Goal: Information Seeking & Learning: Learn about a topic

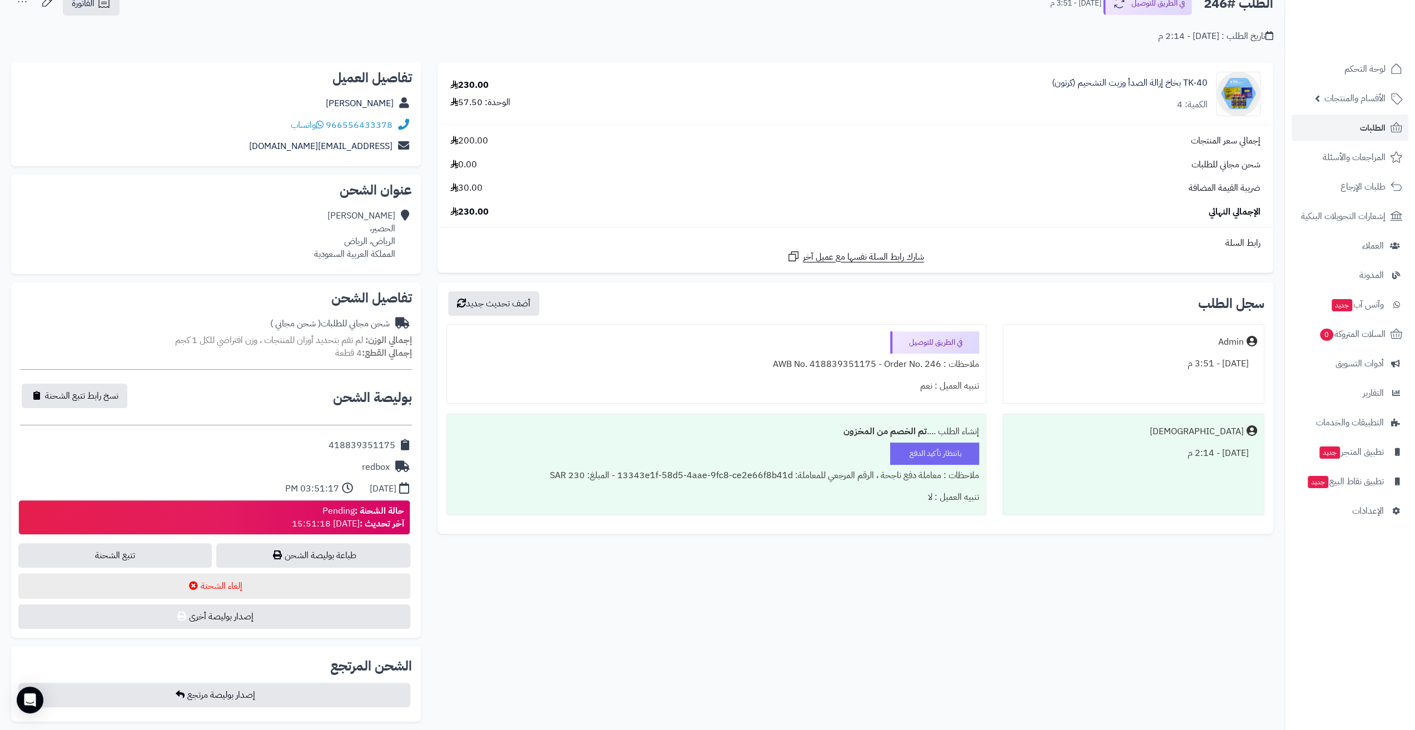
scroll to position [111, 0]
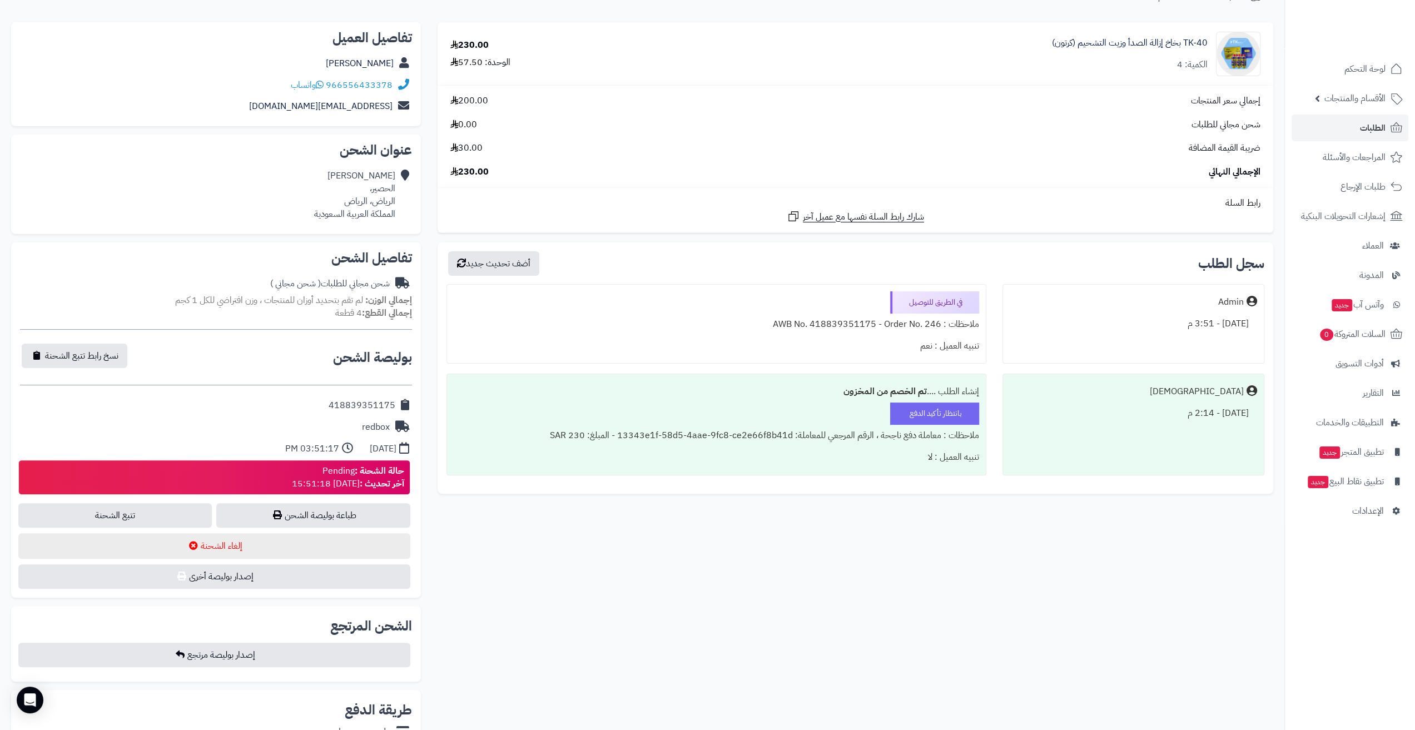
drag, startPoint x: 492, startPoint y: 532, endPoint x: 483, endPoint y: 529, distance: 8.8
click at [490, 532] on div "**********" at bounding box center [642, 547] width 1279 height 1050
click at [376, 509] on link "طباعة بوليصة الشحن" at bounding box center [313, 515] width 194 height 24
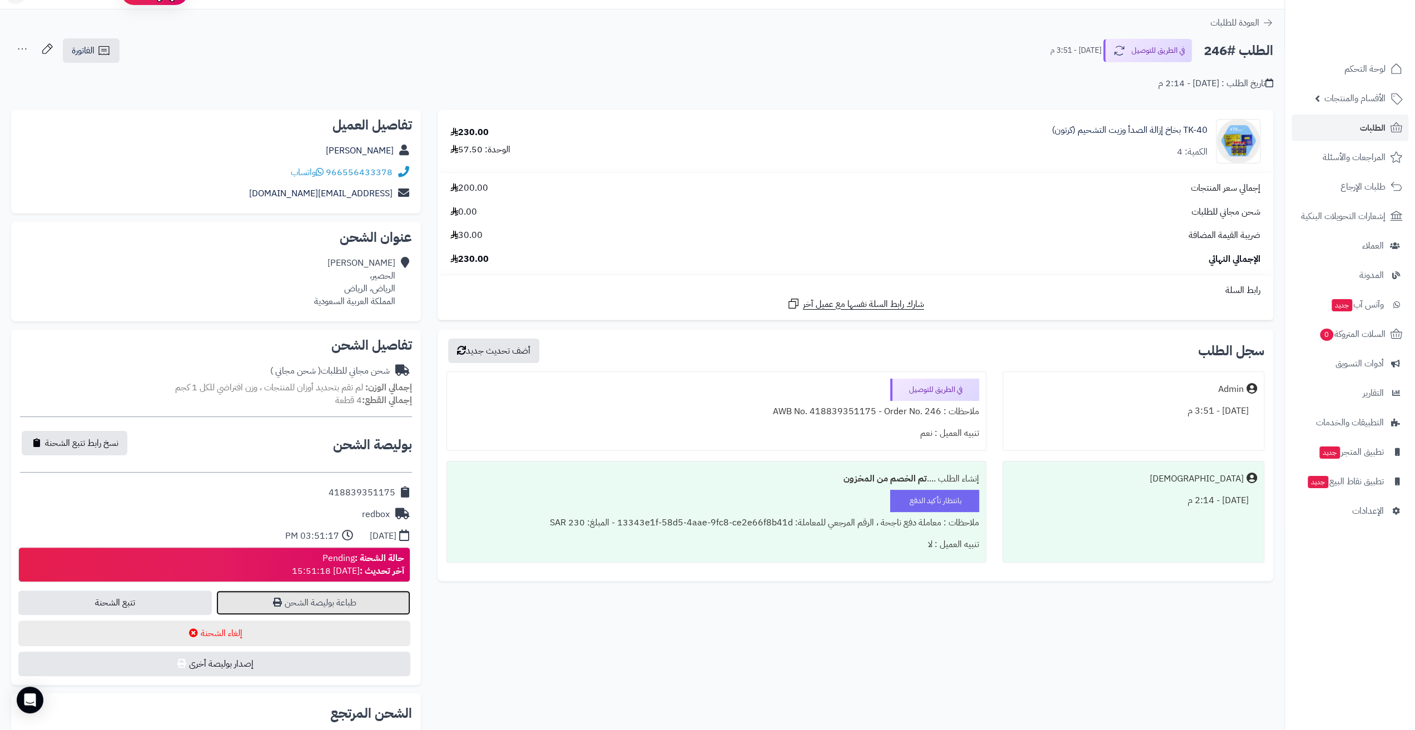
scroll to position [0, 0]
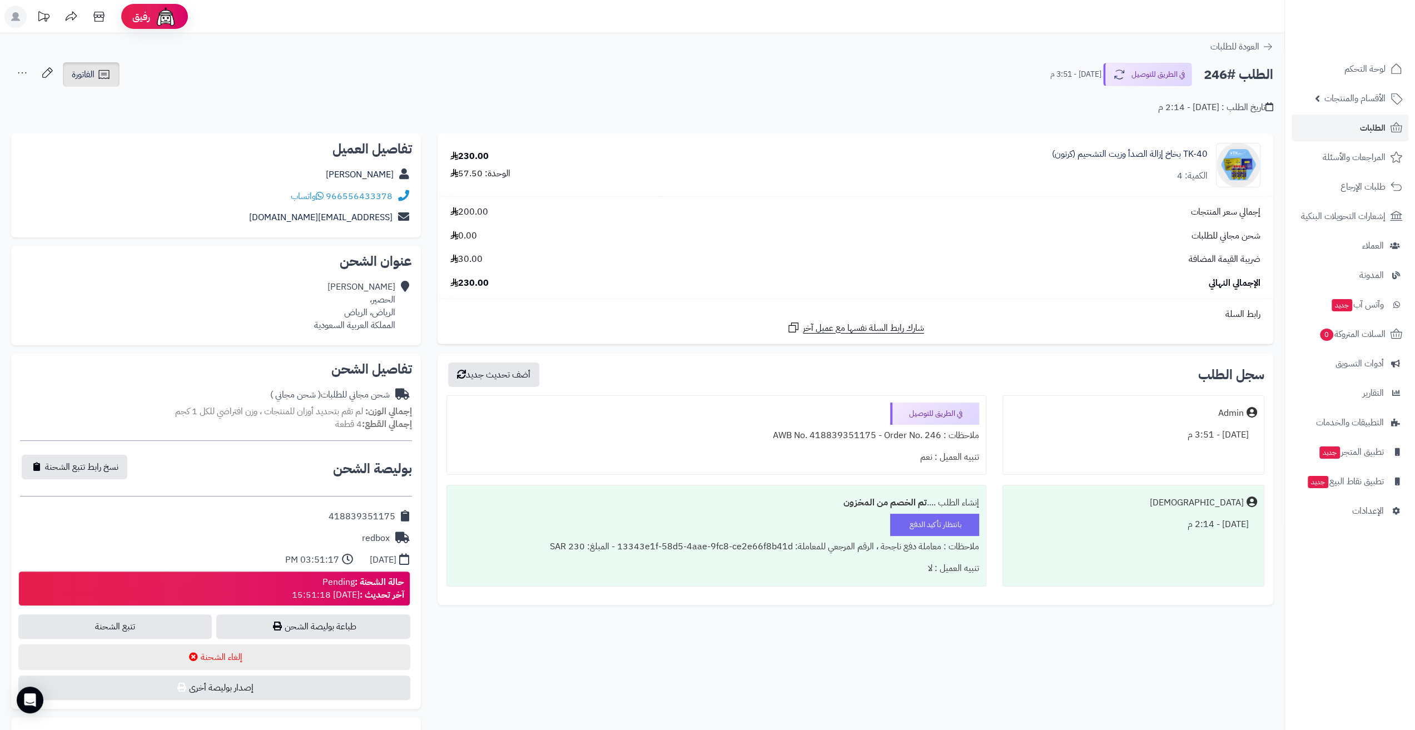
click at [81, 70] on span "الفاتورة" at bounding box center [83, 74] width 23 height 13
click at [103, 97] on link "طباعة الفاتورة" at bounding box center [120, 103] width 118 height 25
click at [1346, 77] on link "لوحة التحكم" at bounding box center [1350, 69] width 117 height 27
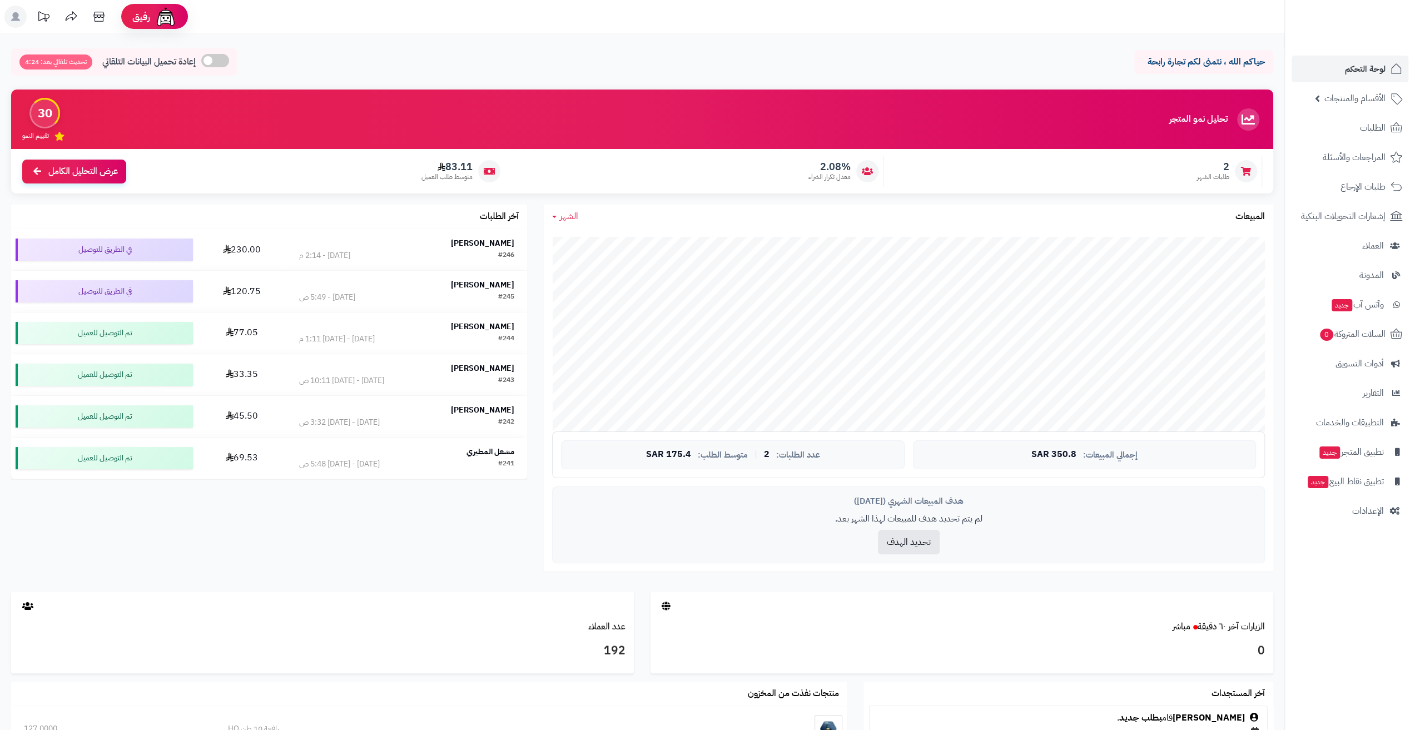
click at [77, 57] on span "تحديث تلقائي بعد: 4:24" at bounding box center [55, 62] width 73 height 15
drag, startPoint x: 417, startPoint y: 170, endPoint x: 523, endPoint y: 161, distance: 106.6
click at [484, 161] on div "83.11 متوسط طلب العميل" at bounding box center [318, 171] width 373 height 31
drag, startPoint x: 788, startPoint y: 185, endPoint x: 892, endPoint y: 162, distance: 106.6
click at [865, 165] on div "2.08% معدل تكرار الشراء" at bounding box center [697, 171] width 373 height 31
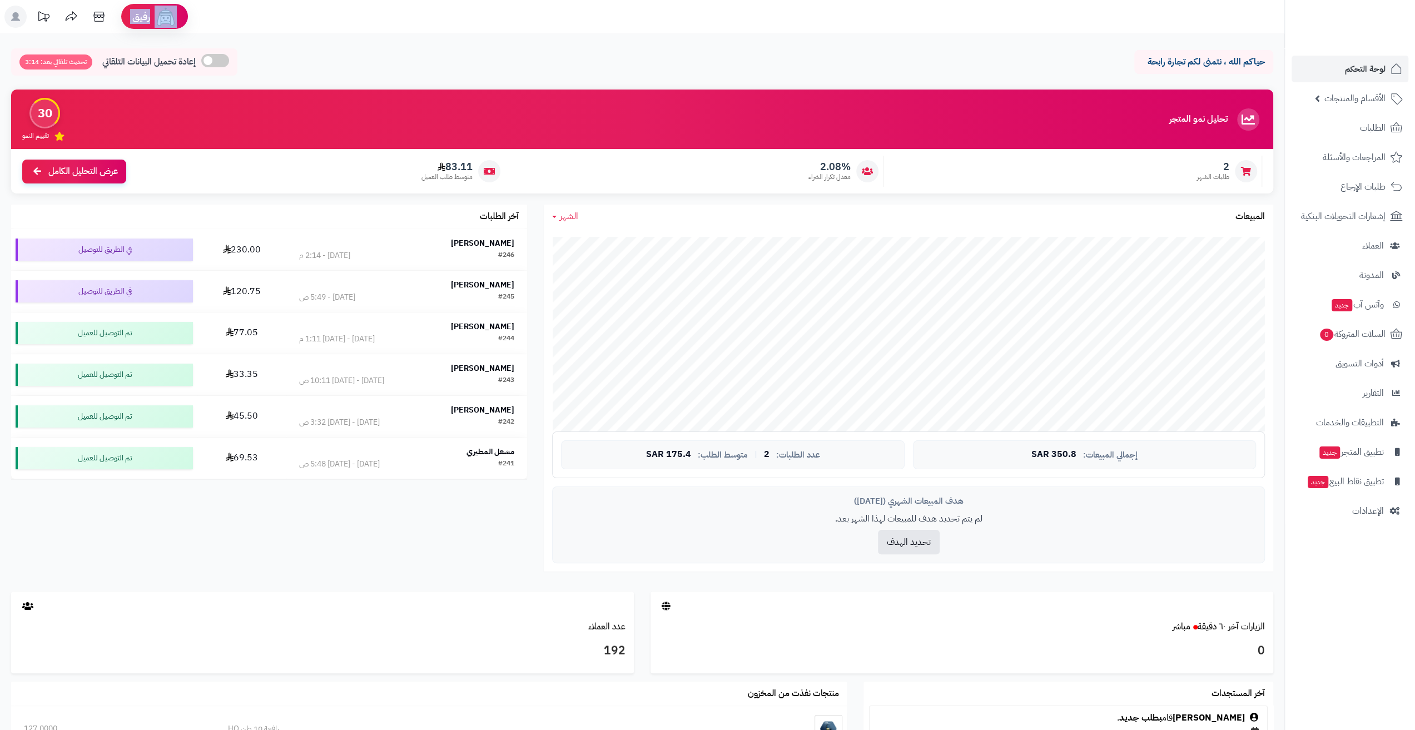
drag, startPoint x: 207, startPoint y: 19, endPoint x: 27, endPoint y: 22, distance: 179.6
click at [27, 22] on header "رفيق ! الطلبات معالجة مكتمل إرجاع المنتجات العملاء المتواجدون الان 192 عملاء من…" at bounding box center [707, 16] width 1415 height 33
drag, startPoint x: 30, startPoint y: 42, endPoint x: 316, endPoint y: 23, distance: 286.5
click at [316, 23] on div "رفيق ! الطلبات معالجة مكتمل إرجاع المنتجات العملاء المتواجدون الان 192 عملاء من…" at bounding box center [707, 509] width 1415 height 1018
click at [317, 29] on header "رفيق ! الطلبات معالجة مكتمل إرجاع المنتجات العملاء المتواجدون الان 192 عملاء من…" at bounding box center [707, 16] width 1415 height 33
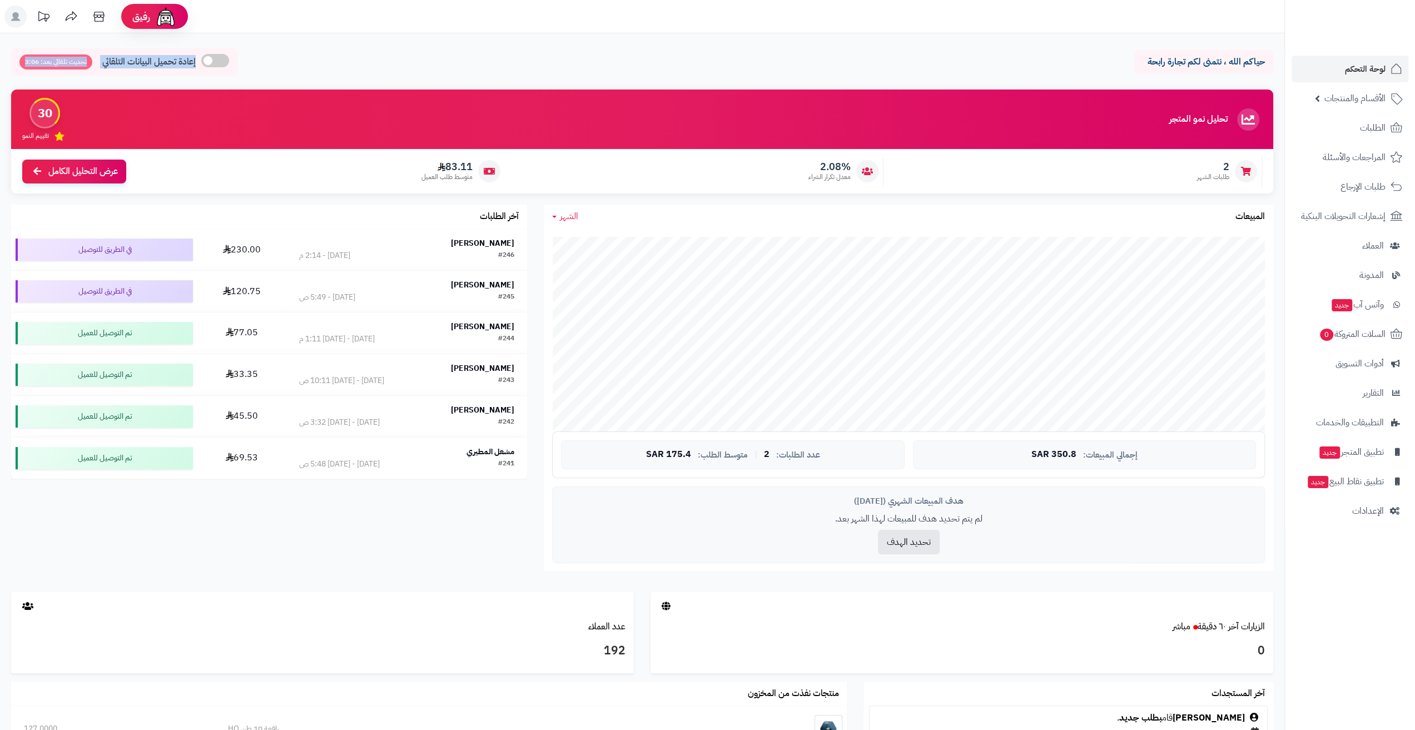
drag, startPoint x: 317, startPoint y: 37, endPoint x: 0, endPoint y: 56, distance: 317.6
click at [0, 56] on div "حياكم الله ، نتمنى لكم تجارة رابحة إعادة تحميل البيانات التلقائي تحديث تلقائي ب…" at bounding box center [642, 497] width 1285 height 929
click at [125, 66] on span "إعادة تحميل البيانات التلقائي" at bounding box center [148, 62] width 93 height 13
drag, startPoint x: 174, startPoint y: 64, endPoint x: 199, endPoint y: 68, distance: 26.0
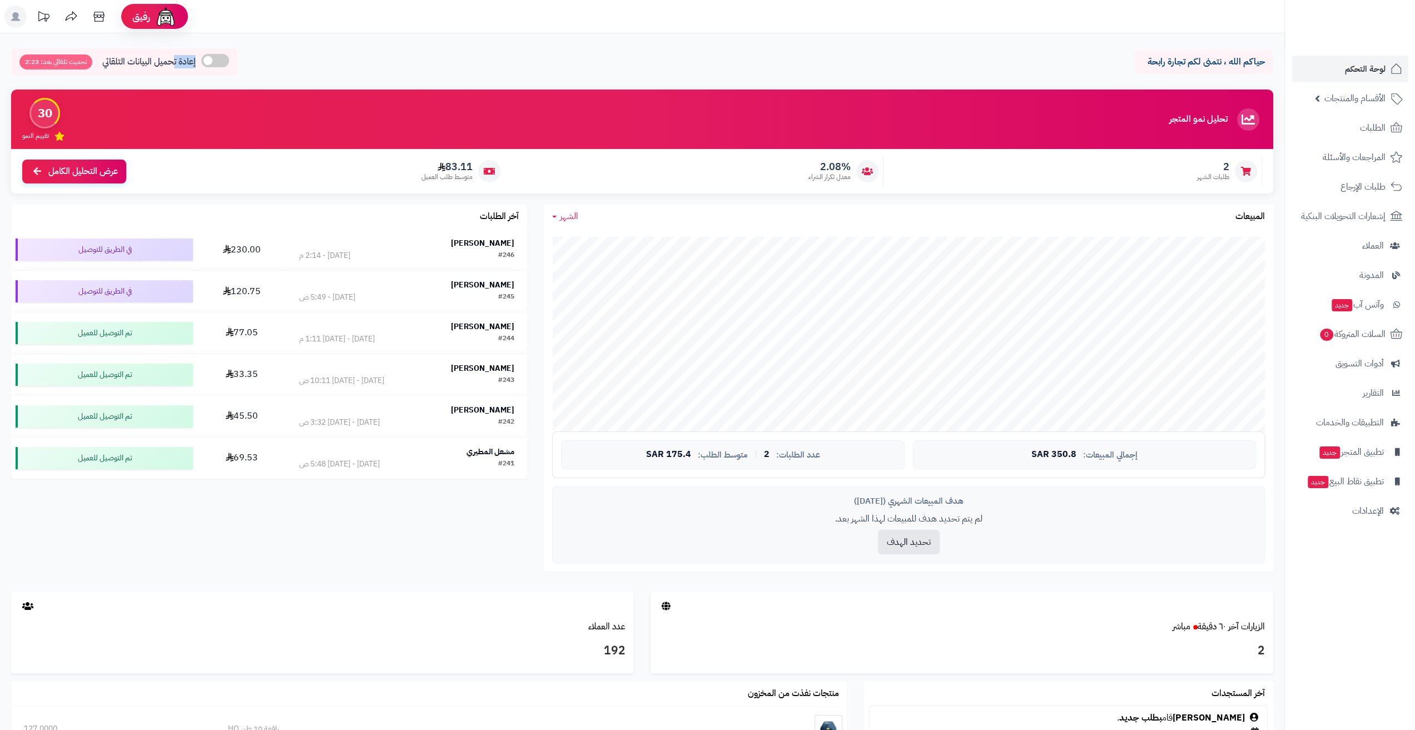
click at [199, 68] on div "إعادة تحميل البيانات التلقائي تحديث تلقائي بعد: 2:23" at bounding box center [124, 61] width 226 height 27
click at [198, 68] on div "إعادة تحميل البيانات التلقائي تحديث تلقائي بعد: 2:22" at bounding box center [124, 61] width 226 height 27
click at [1367, 66] on span "لوحة التحكم" at bounding box center [1365, 69] width 41 height 16
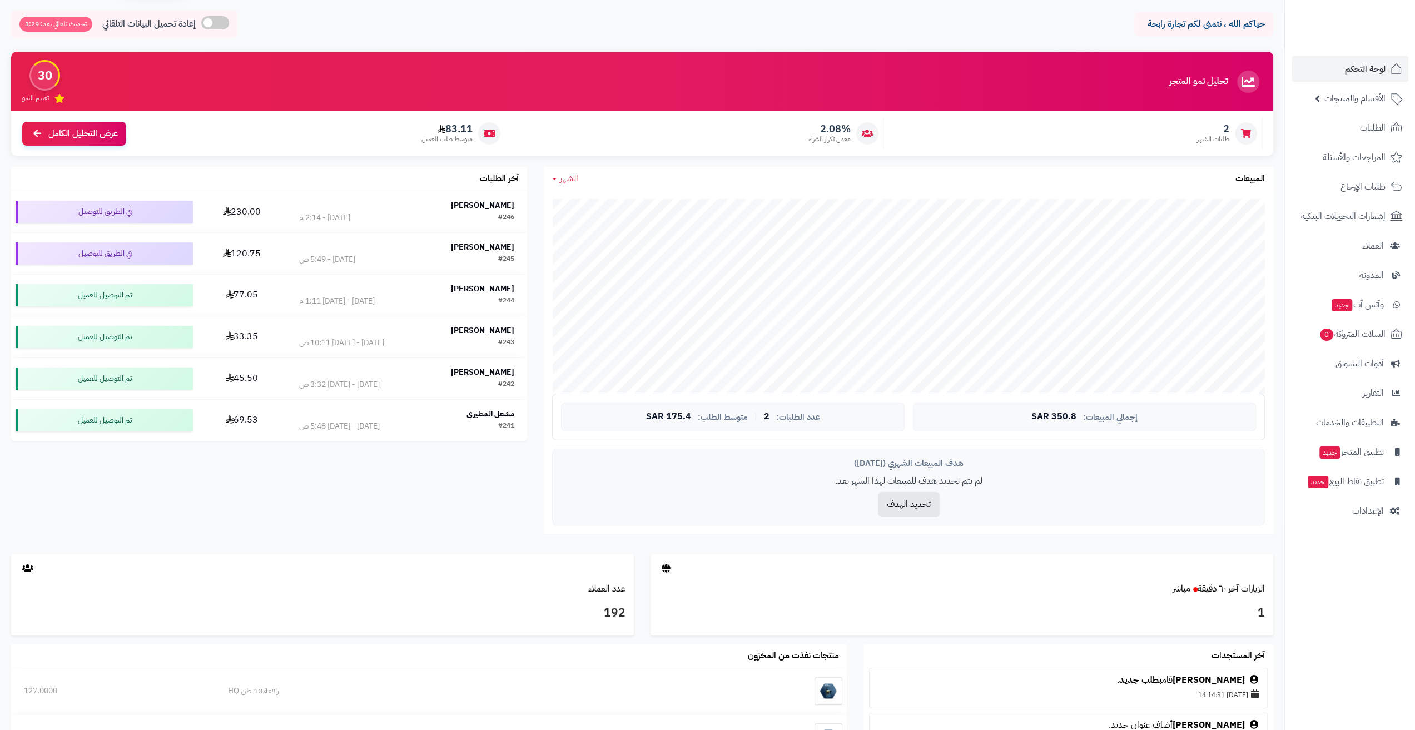
scroll to position [56, 0]
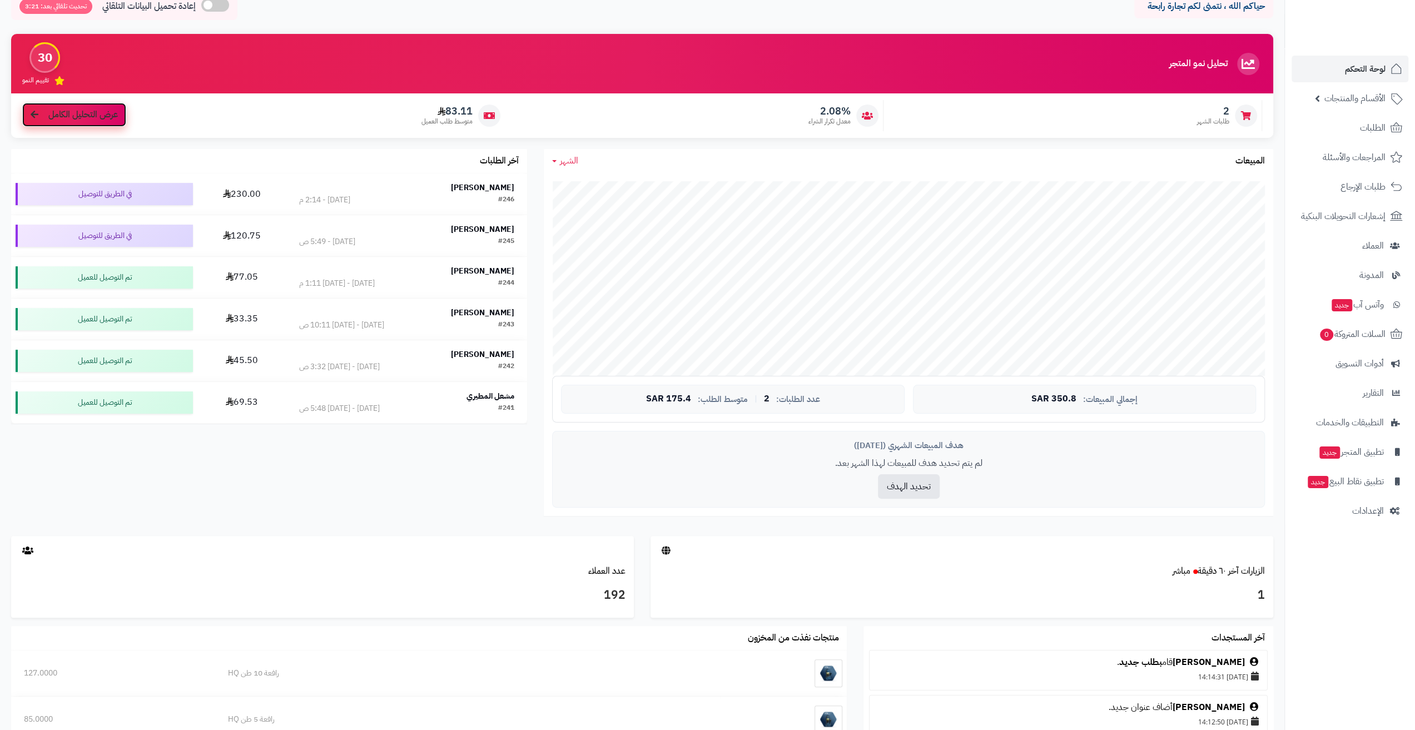
click at [110, 115] on span "عرض التحليل الكامل" at bounding box center [83, 114] width 70 height 13
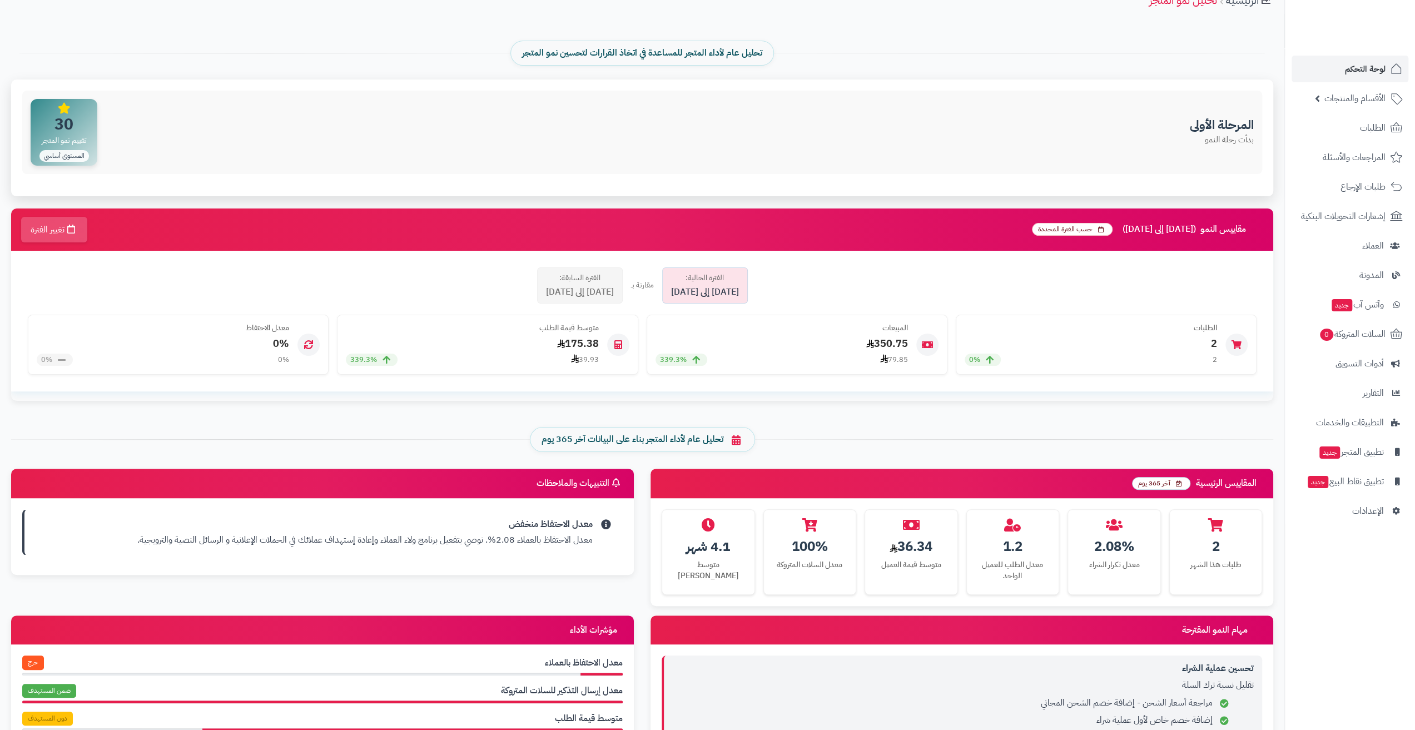
scroll to position [56, 0]
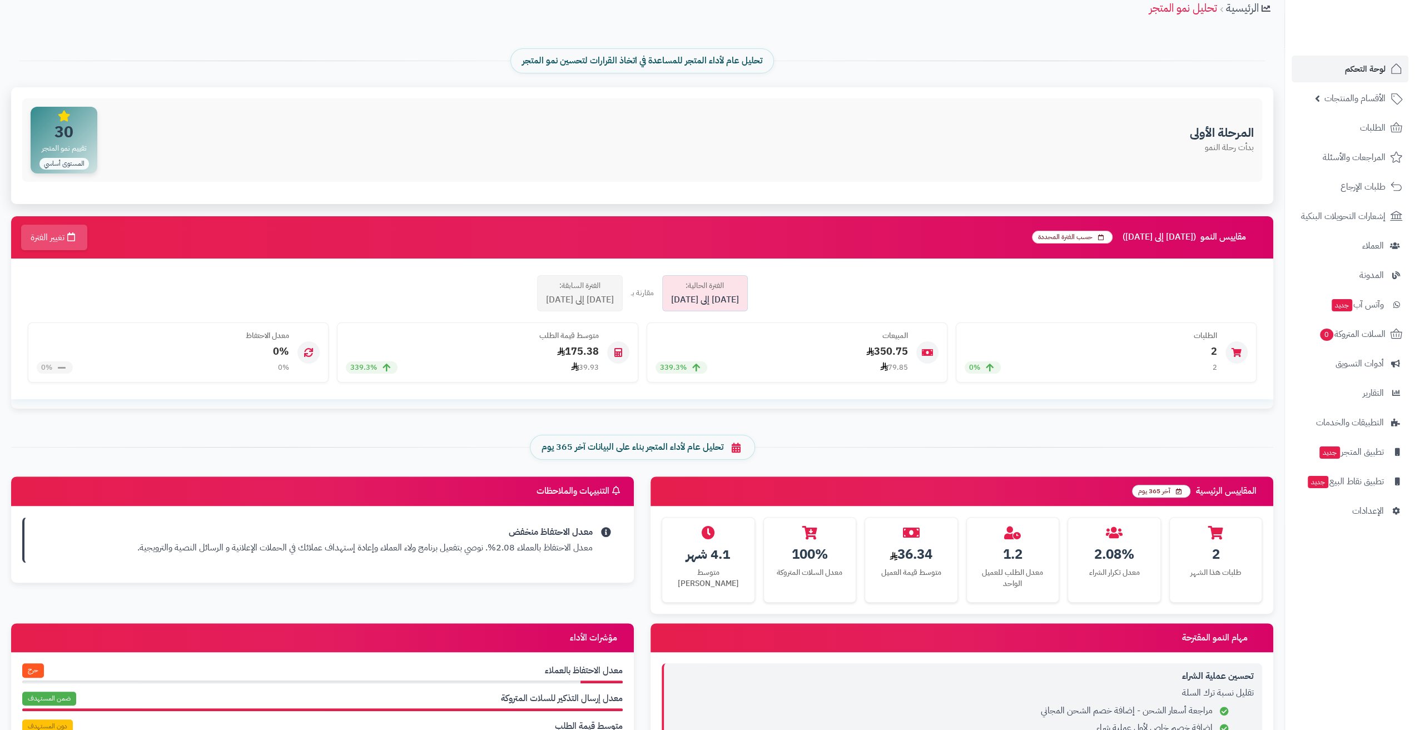
drag, startPoint x: 119, startPoint y: 135, endPoint x: 115, endPoint y: 195, distance: 59.6
click at [251, 169] on div "المرحلة الأولى بدأت رحلة النمو 30 تقييم نمو المتجر المستوى أساسي" at bounding box center [642, 139] width 1240 height 83
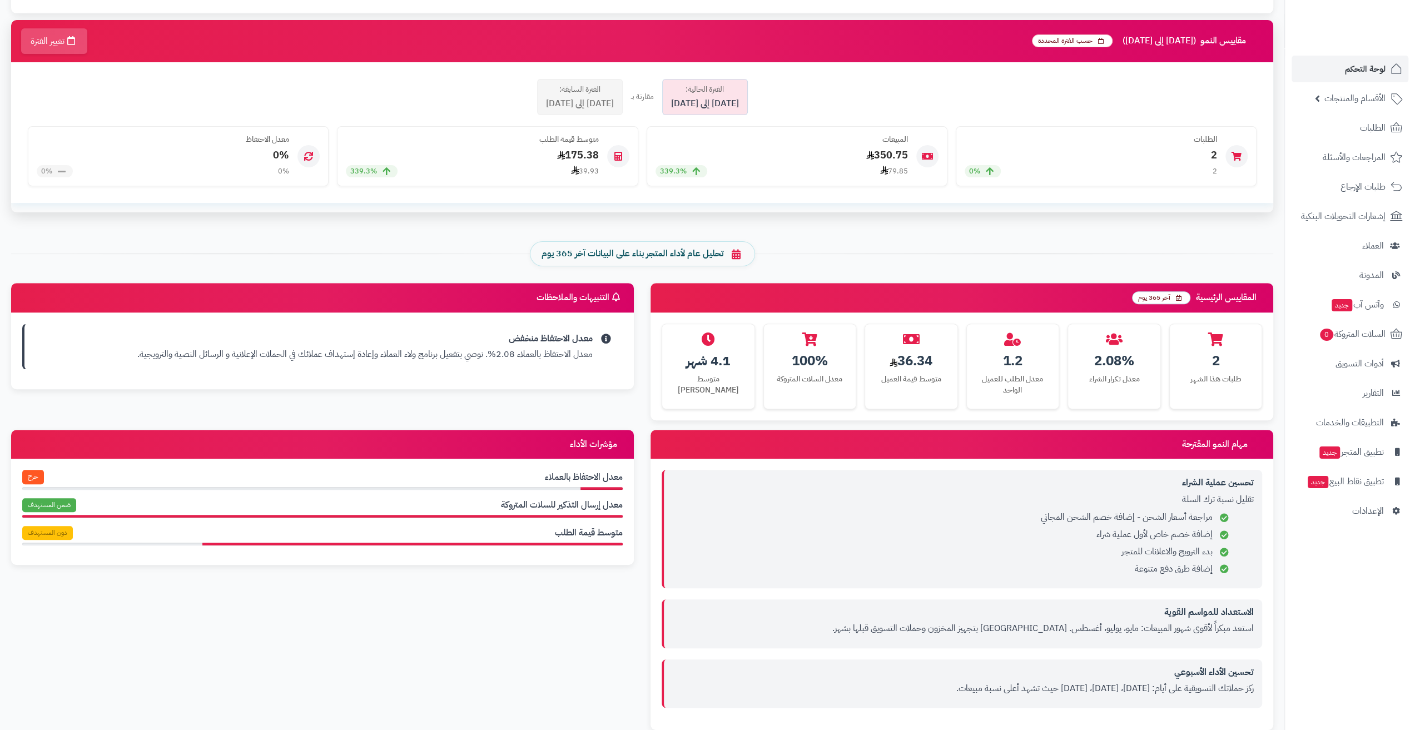
scroll to position [334, 0]
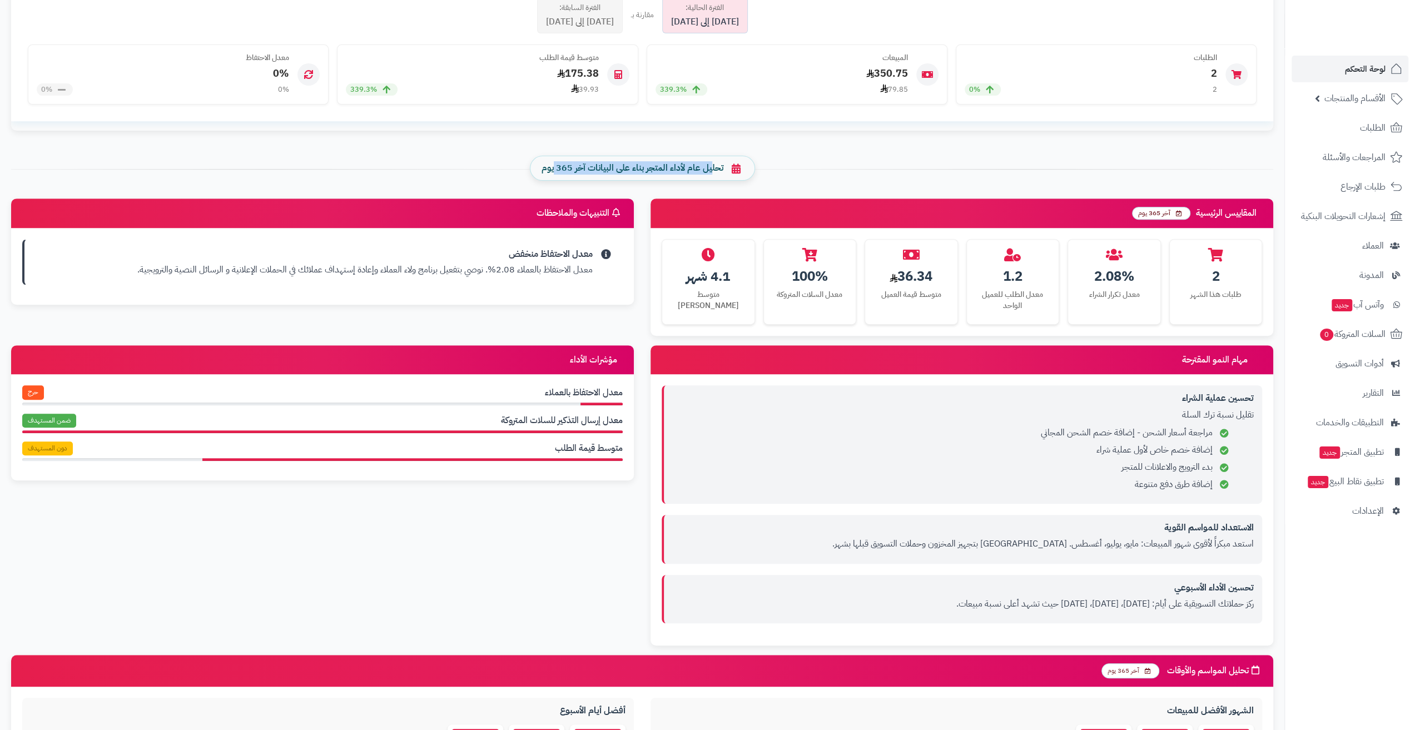
drag, startPoint x: 555, startPoint y: 168, endPoint x: 711, endPoint y: 170, distance: 155.7
click at [711, 170] on span "تحليل عام لأداء المتجر بناء على البيانات آخر 365 يوم" at bounding box center [633, 168] width 182 height 13
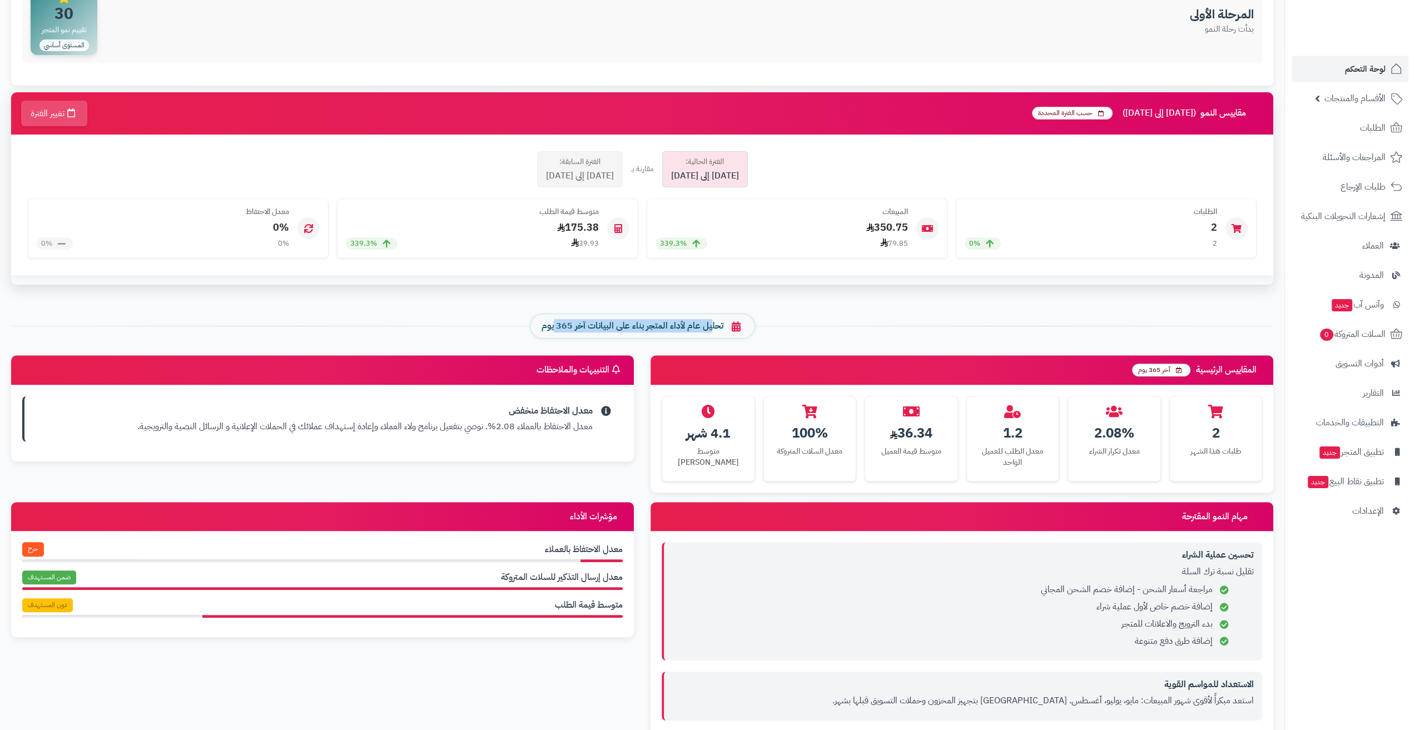
scroll to position [167, 0]
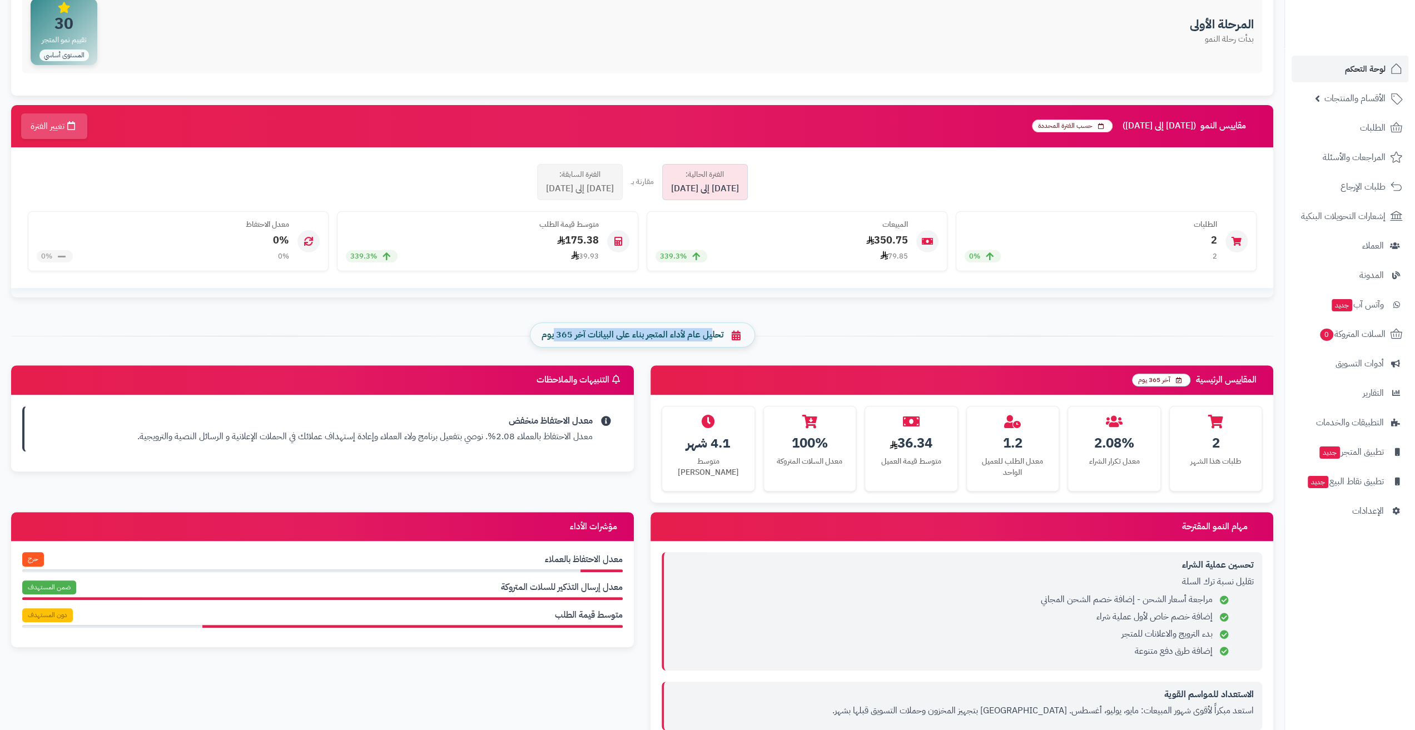
click at [559, 335] on span "تحليل عام لأداء المتجر بناء على البيانات آخر 365 يوم" at bounding box center [633, 335] width 182 height 13
drag, startPoint x: 553, startPoint y: 334, endPoint x: 732, endPoint y: 326, distance: 179.8
click at [732, 326] on div "تحليل عام لأداء المتجر بناء على البيانات آخر 365 يوم" at bounding box center [642, 335] width 225 height 25
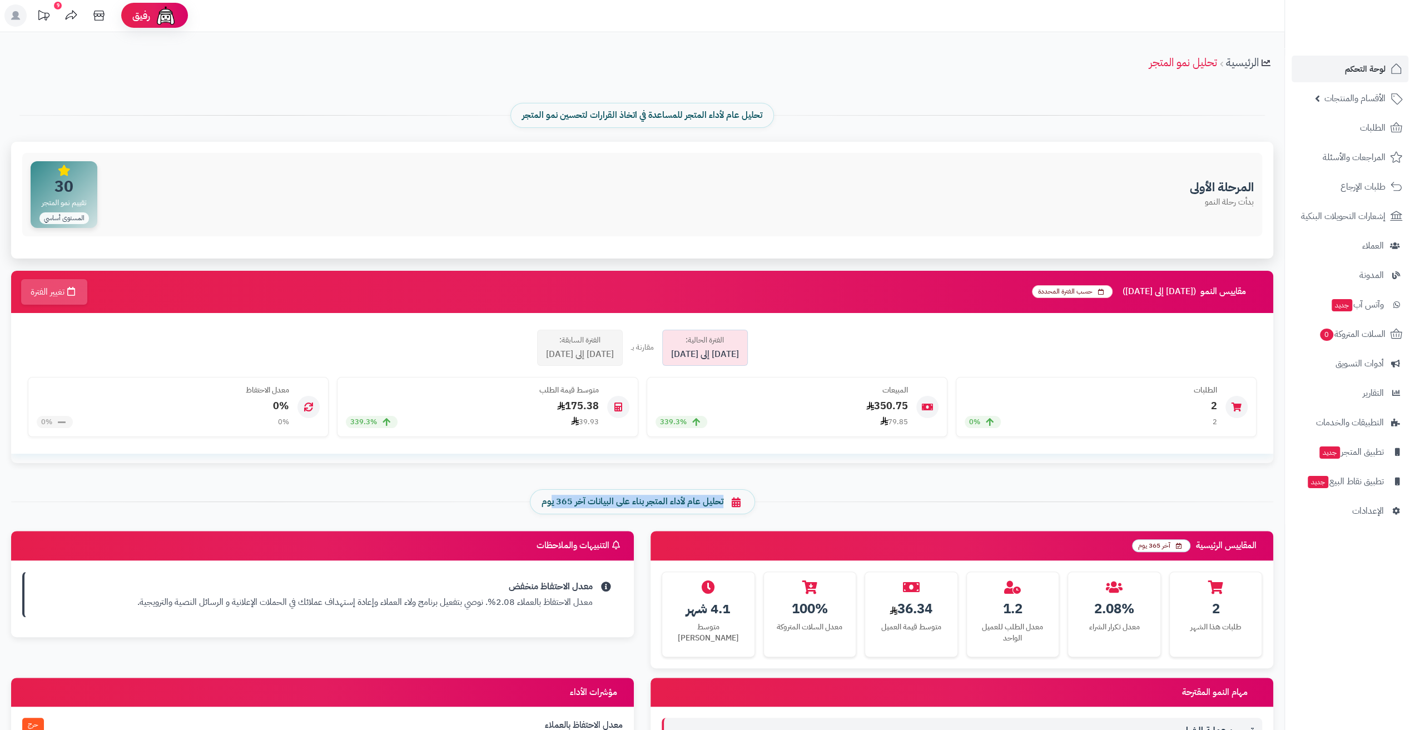
scroll to position [0, 0]
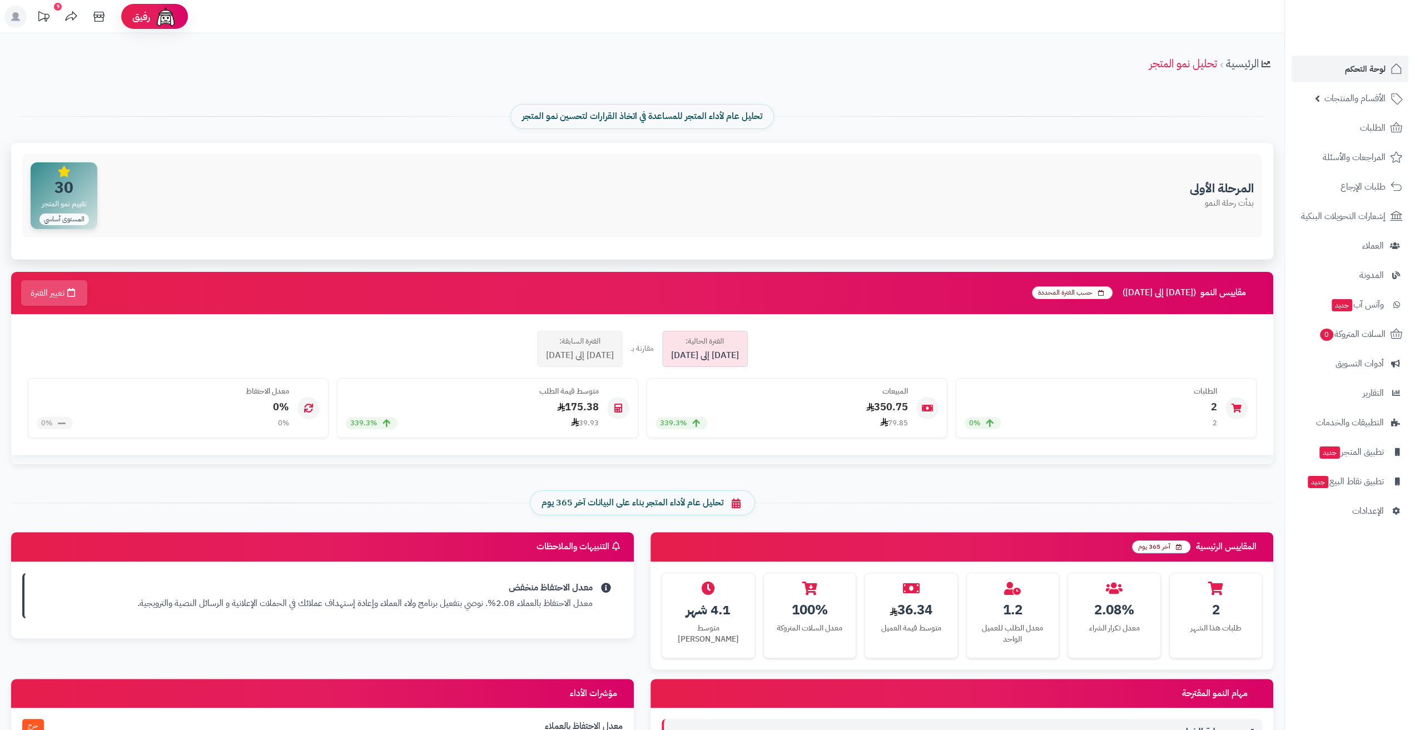
click at [293, 209] on div "المرحلة الأولى بدأت رحلة النمو 30 تقييم نمو المتجر المستوى أساسي" at bounding box center [642, 195] width 1240 height 83
drag, startPoint x: 204, startPoint y: 233, endPoint x: 103, endPoint y: 243, distance: 101.2
click at [103, 243] on div "المرحلة الأولى بدأت رحلة النمو 30 تقييم نمو المتجر المستوى أساسي" at bounding box center [642, 201] width 1262 height 117
drag, startPoint x: 43, startPoint y: 214, endPoint x: 102, endPoint y: 221, distance: 59.4
click at [102, 221] on div "المرحلة الأولى بدأت رحلة النمو 30 تقييم نمو المتجر المستوى أساسي" at bounding box center [642, 195] width 1240 height 83
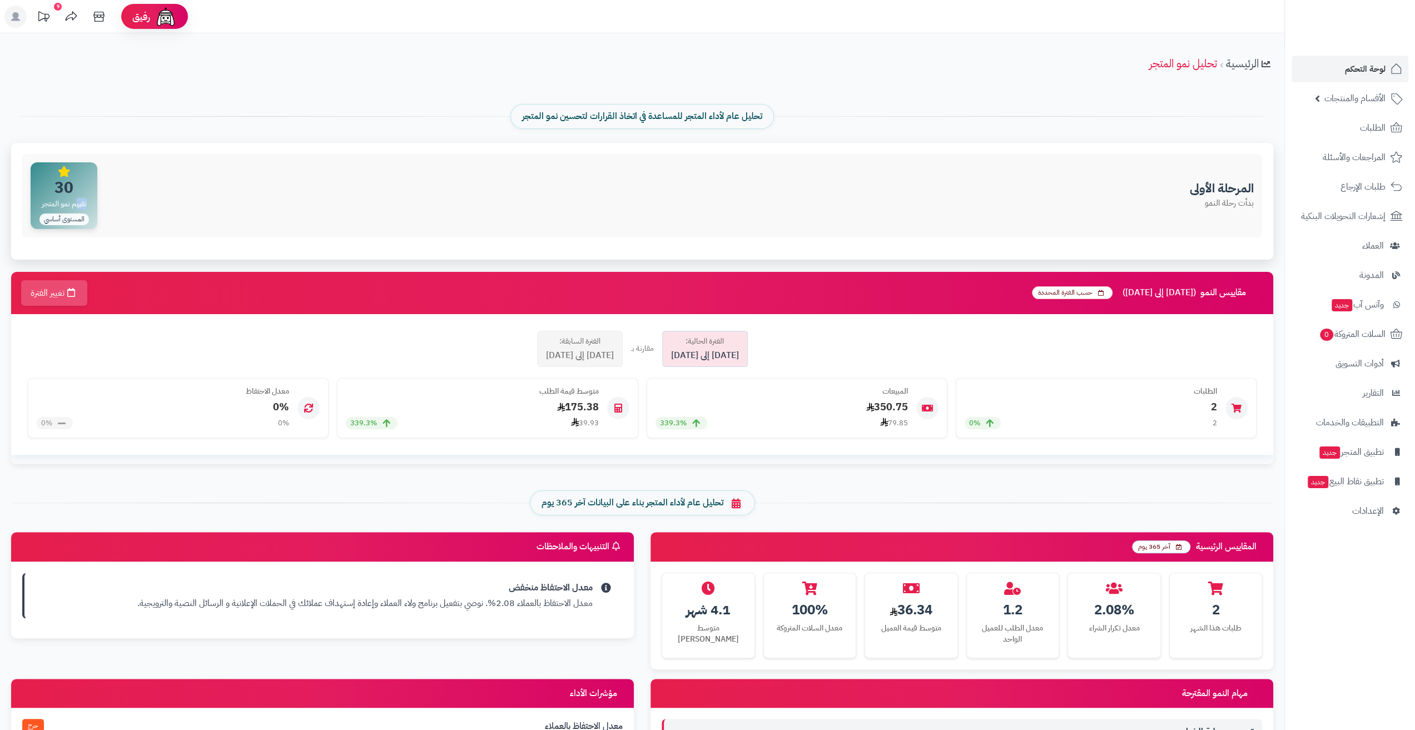
drag, startPoint x: 78, startPoint y: 205, endPoint x: 92, endPoint y: 206, distance: 14.5
click at [92, 206] on div "30 تقييم نمو المتجر المستوى أساسي" at bounding box center [64, 195] width 67 height 67
click at [92, 205] on div "30 تقييم نمو المتجر المستوى أساسي" at bounding box center [64, 195] width 67 height 67
drag, startPoint x: 90, startPoint y: 204, endPoint x: 16, endPoint y: 204, distance: 73.4
click at [22, 209] on div "المرحلة الأولى بدأت رحلة النمو 30 تقييم نمو المتجر المستوى أساسي" at bounding box center [642, 195] width 1240 height 83
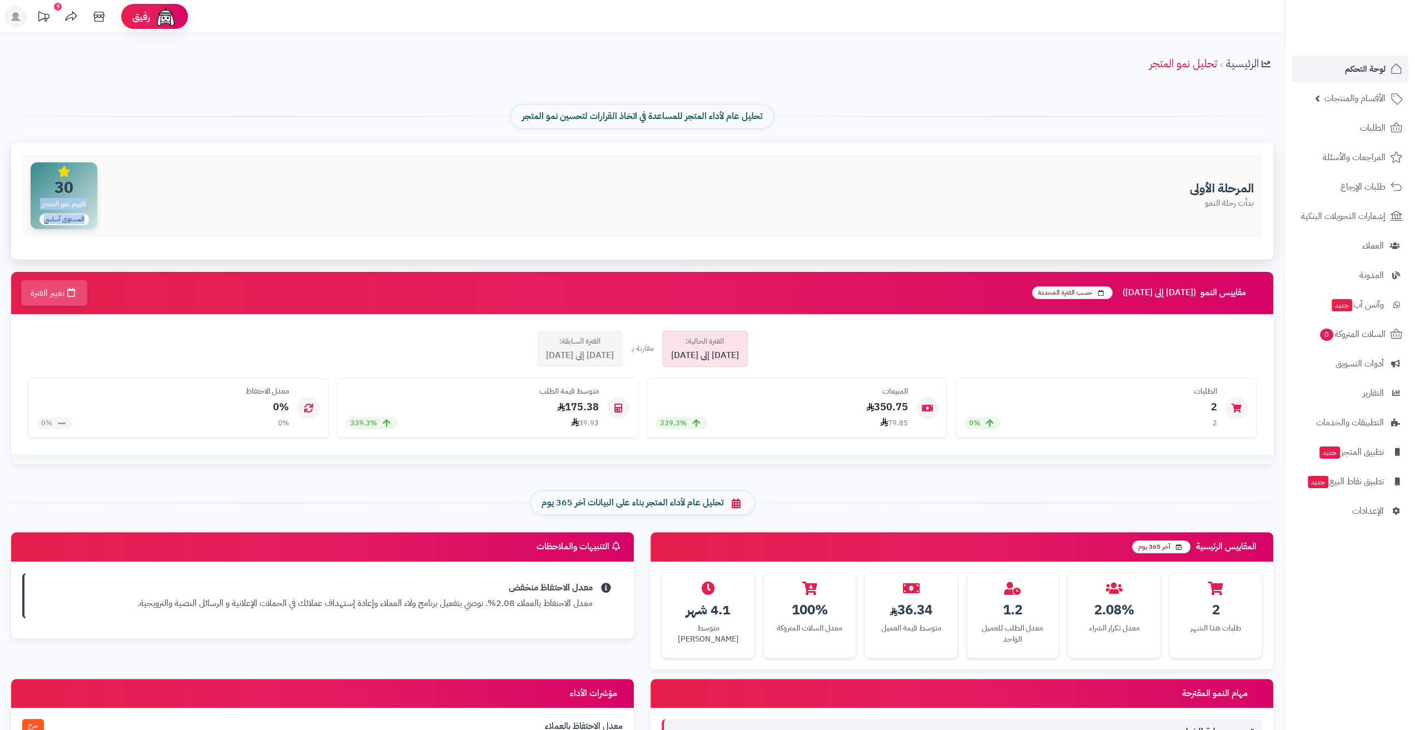
drag, startPoint x: 53, startPoint y: 230, endPoint x: 91, endPoint y: 197, distance: 50.1
click at [91, 197] on div "المرحلة الأولى بدأت رحلة النمو 30 تقييم نمو المتجر المستوى أساسي" at bounding box center [642, 195] width 1240 height 83
drag, startPoint x: 78, startPoint y: 173, endPoint x: 47, endPoint y: 186, distance: 33.9
click at [47, 186] on div "30 تقييم نمو المتجر المستوى أساسي" at bounding box center [64, 195] width 52 height 59
click at [44, 181] on span "30" at bounding box center [64, 188] width 52 height 16
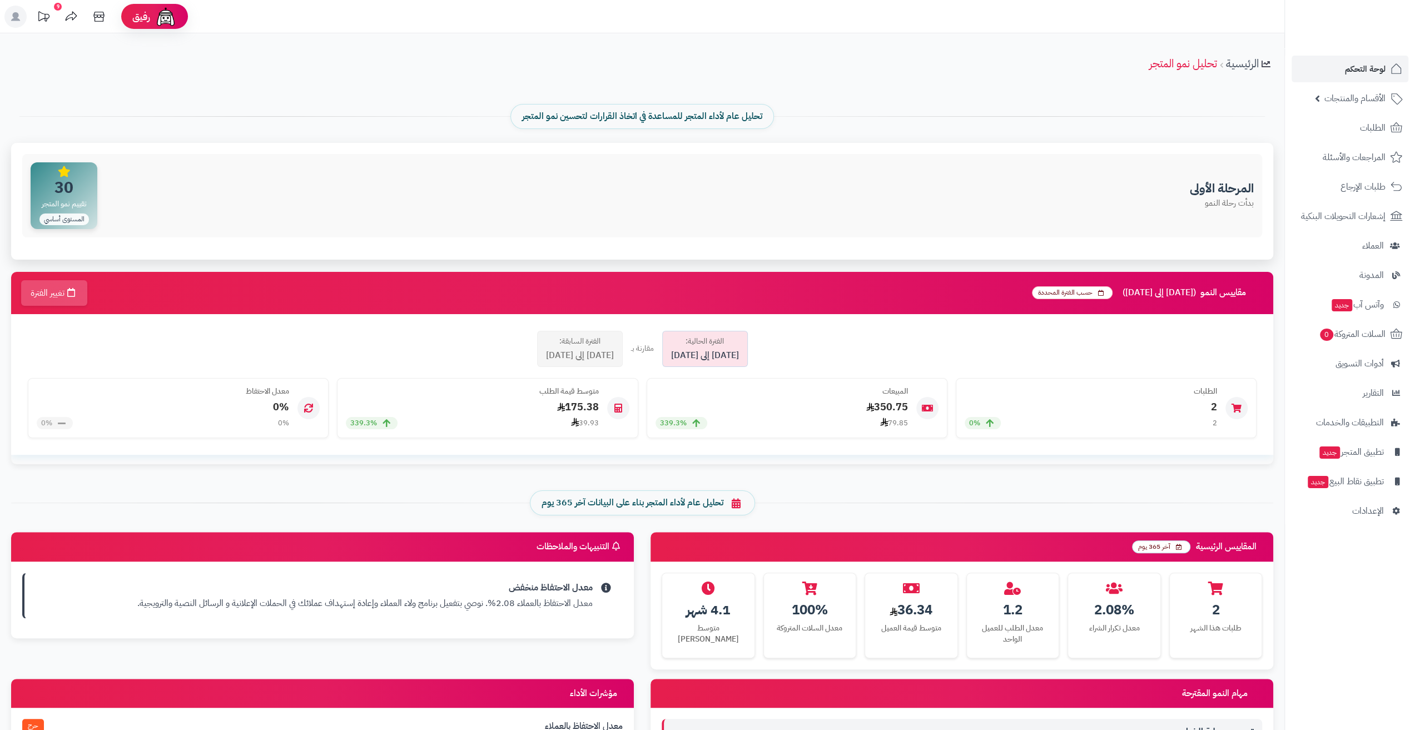
drag, startPoint x: 40, startPoint y: 177, endPoint x: 91, endPoint y: 170, distance: 51.8
click at [91, 170] on div "30 تقييم نمو المتجر المستوى أساسي" at bounding box center [64, 195] width 67 height 67
drag, startPoint x: 93, startPoint y: 170, endPoint x: 39, endPoint y: 233, distance: 83.6
click at [39, 233] on div "المرحلة الأولى بدأت رحلة النمو 30 تقييم نمو المتجر المستوى أساسي" at bounding box center [642, 195] width 1240 height 83
click at [199, 232] on div "المرحلة الأولى بدأت رحلة النمو 30 تقييم نمو المتجر المستوى أساسي" at bounding box center [642, 195] width 1240 height 83
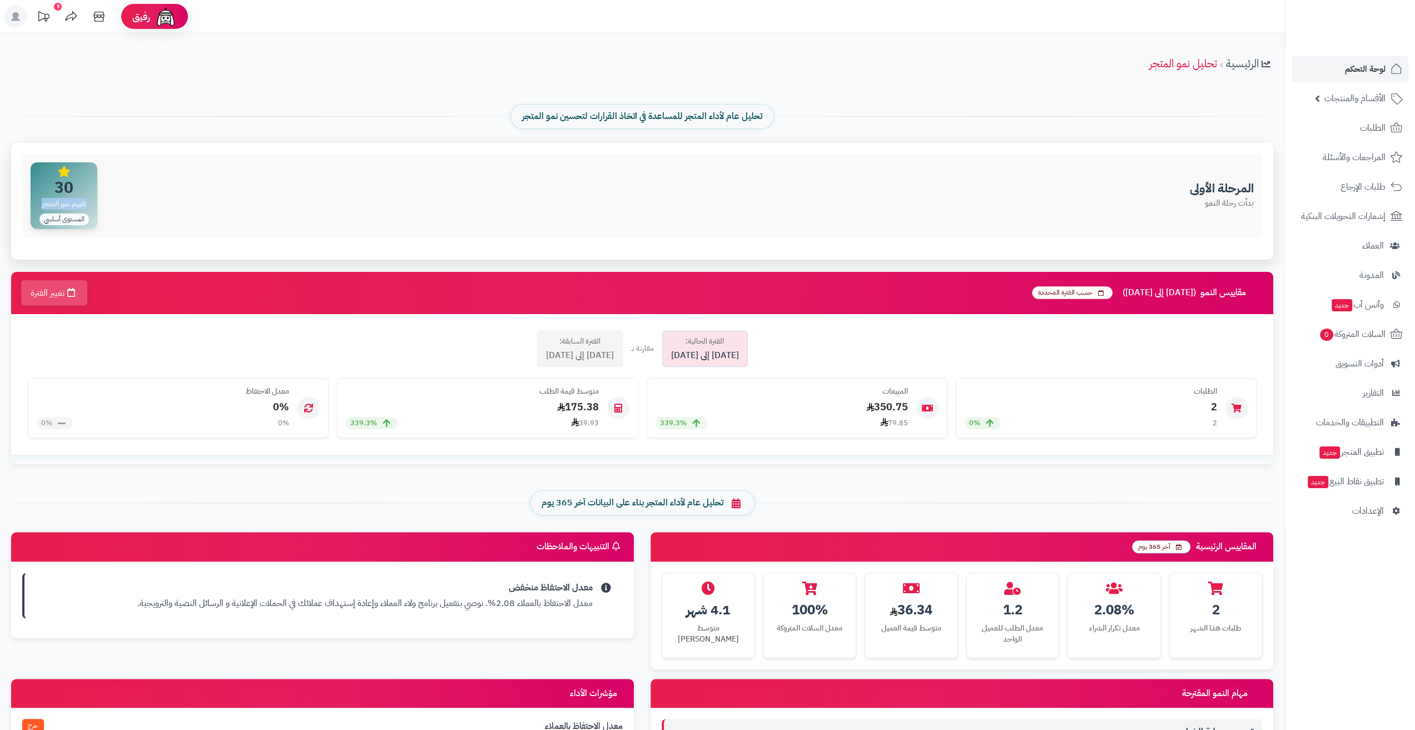
drag, startPoint x: 36, startPoint y: 210, endPoint x: 109, endPoint y: 196, distance: 74.6
click at [109, 196] on div "المرحلة الأولى بدأت رحلة النمو 30 تقييم نمو المتجر المستوى أساسي" at bounding box center [642, 195] width 1240 height 83
